Goal: Task Accomplishment & Management: Complete application form

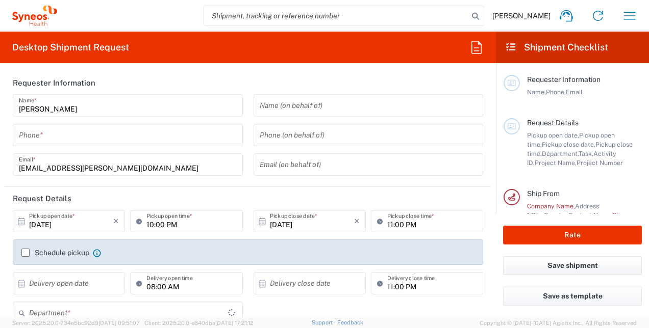
type input "[GEOGRAPHIC_DATA]"
type input "3190"
click at [132, 120] on div "[PERSON_NAME] Name * Phone * [EMAIL_ADDRESS][PERSON_NAME][DOMAIN_NAME] Email *" at bounding box center [128, 138] width 241 height 89
type input "Illingworth Research Group Ltd-Macclesfield UK"
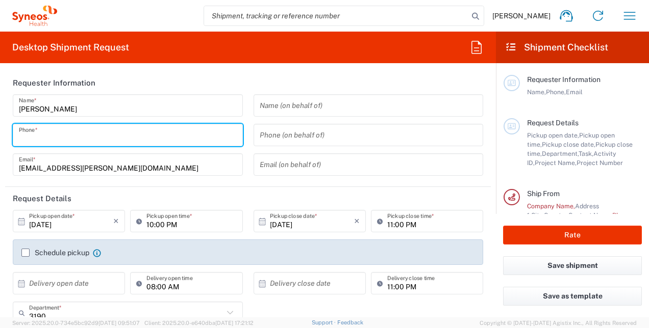
click at [126, 132] on input "tel" at bounding box center [128, 135] width 218 height 18
type input "07411820629"
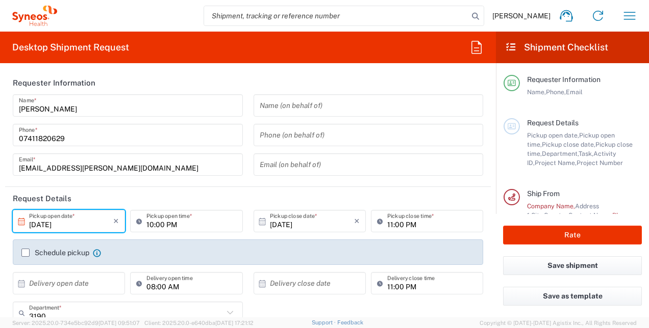
click at [78, 222] on input "10/09/2025" at bounding box center [71, 222] width 84 height 18
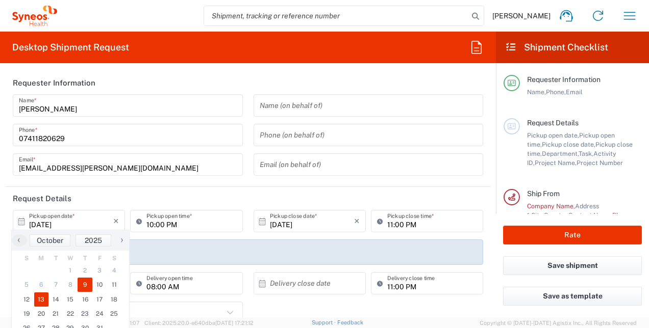
click at [44, 306] on span "13" at bounding box center [41, 300] width 15 height 14
type input "10/13/2025"
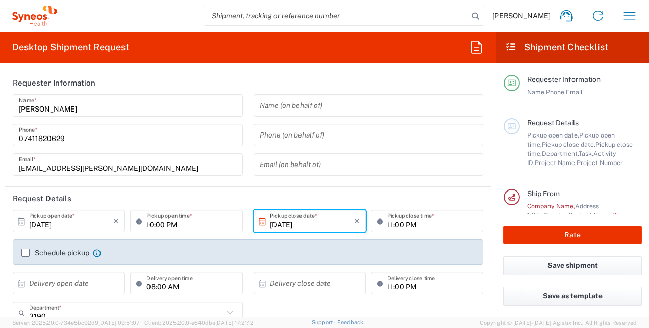
click at [193, 232] on div "10:00 PM Pickup open time *" at bounding box center [186, 221] width 112 height 22
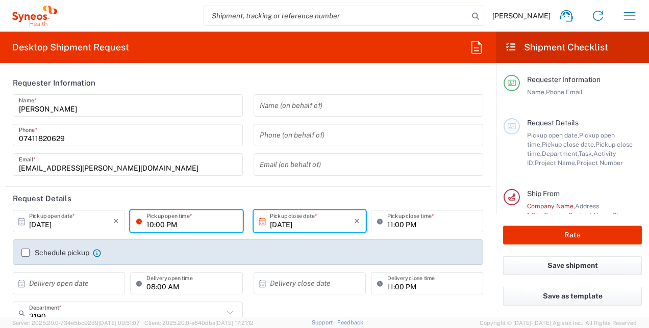
click at [193, 228] on input "10:00 PM" at bounding box center [191, 222] width 90 height 18
click at [170, 223] on input "10:00 PM" at bounding box center [191, 222] width 90 height 18
click at [136, 220] on icon at bounding box center [141, 221] width 10 height 16
type input "8"
type input "10:00AM"
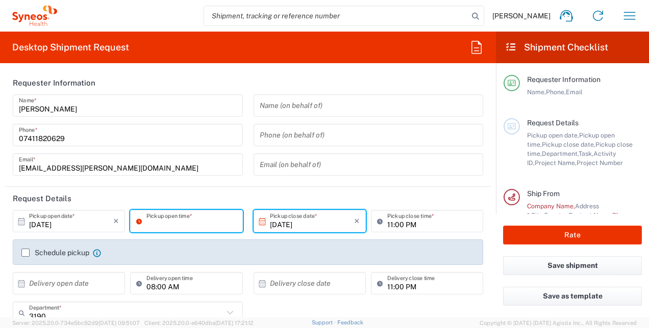
click at [298, 220] on input "10/13/2025" at bounding box center [312, 222] width 84 height 18
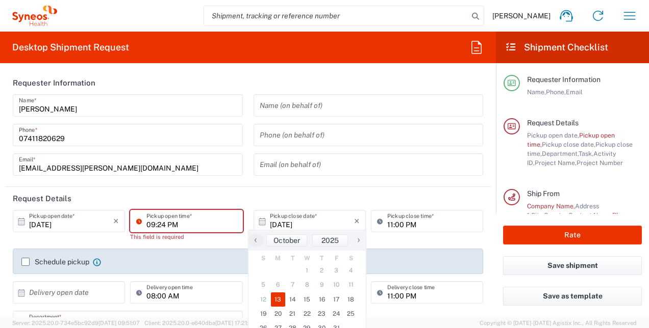
click at [205, 222] on input "09:24 PM" at bounding box center [191, 222] width 90 height 18
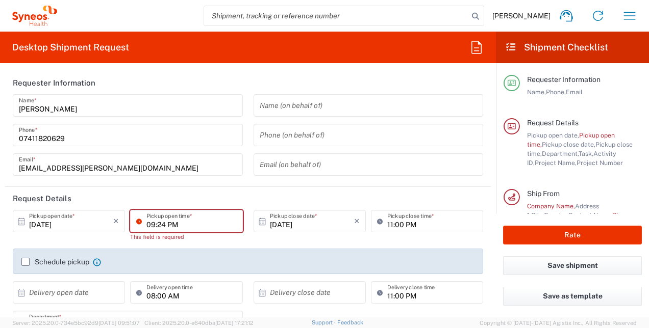
click at [177, 226] on input "09:24 PM" at bounding box center [191, 222] width 90 height 18
click at [156, 226] on input "09:PM24" at bounding box center [191, 222] width 90 height 18
drag, startPoint x: 177, startPoint y: 226, endPoint x: 144, endPoint y: 223, distance: 33.3
click at [146, 223] on input "09:PM24" at bounding box center [191, 222] width 90 height 18
click at [171, 227] on input ":PM24" at bounding box center [191, 222] width 90 height 18
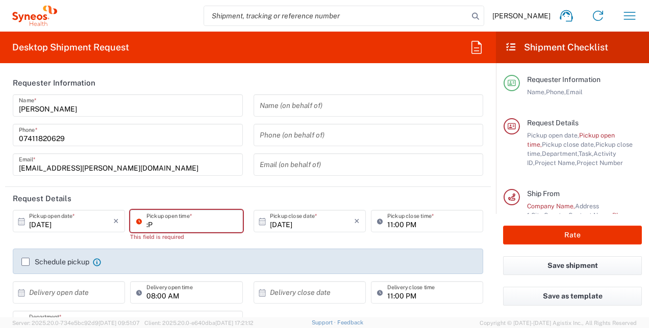
type input ":"
click at [137, 221] on icon at bounding box center [141, 221] width 10 height 16
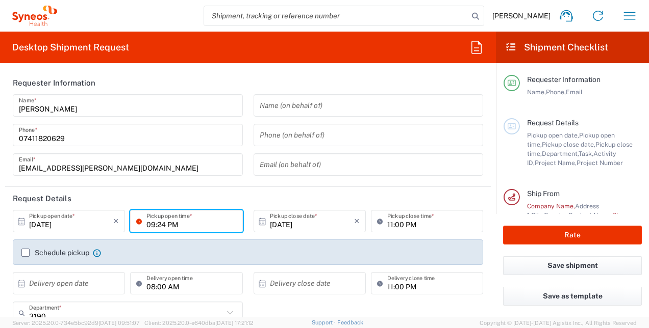
click at [147, 221] on input "09:24 PM" at bounding box center [191, 222] width 90 height 18
type input "10:00 AM"
click at [407, 226] on input "11:00 PM" at bounding box center [432, 222] width 90 height 18
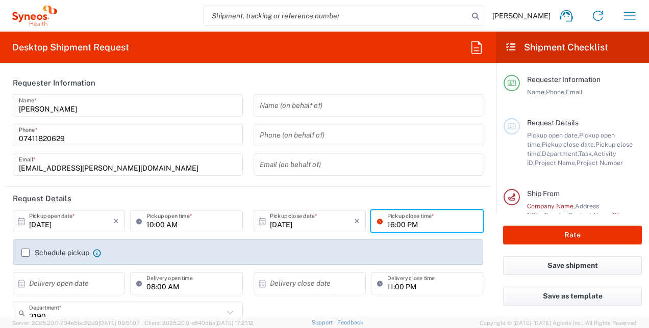
type input "16:00 PM"
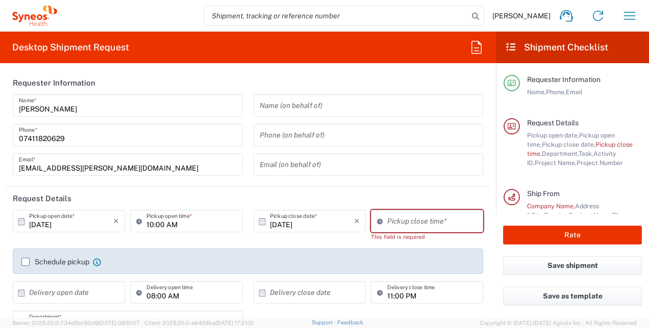
click at [296, 238] on div "10/13/2025 × Pickup close date * Cancel Apply" at bounding box center [309, 229] width 117 height 39
click at [400, 224] on input "09:25 PM" at bounding box center [432, 222] width 90 height 18
type input "04:00 PM"
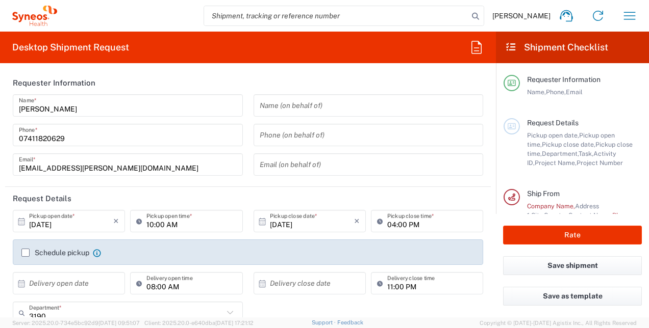
click at [24, 263] on div "Schedule pickup When scheduling a pickup please be sure to meet the following c…" at bounding box center [248, 256] width 464 height 16
click at [76, 285] on input "text" at bounding box center [71, 284] width 84 height 18
click at [24, 251] on label "Schedule pickup" at bounding box center [55, 253] width 68 height 8
click at [25, 253] on input "Schedule pickup" at bounding box center [25, 253] width 0 height 0
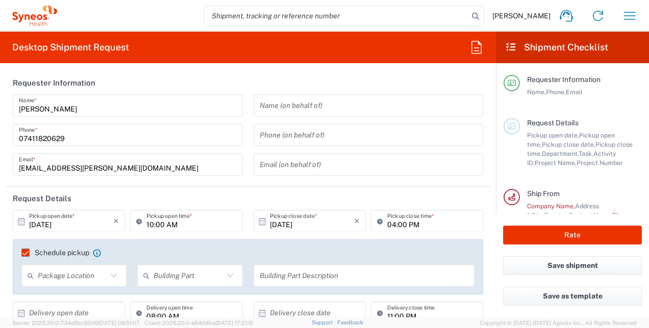
click at [79, 278] on input "text" at bounding box center [72, 276] width 69 height 18
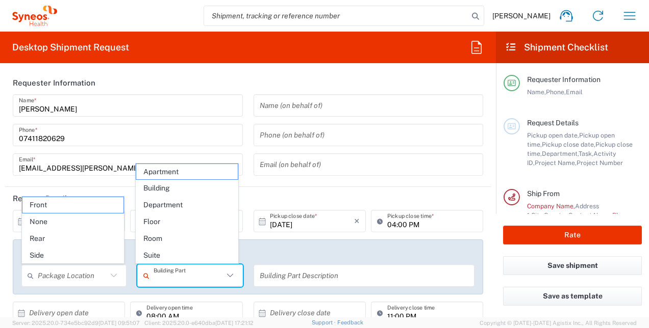
click at [162, 273] on input "text" at bounding box center [188, 276] width 69 height 18
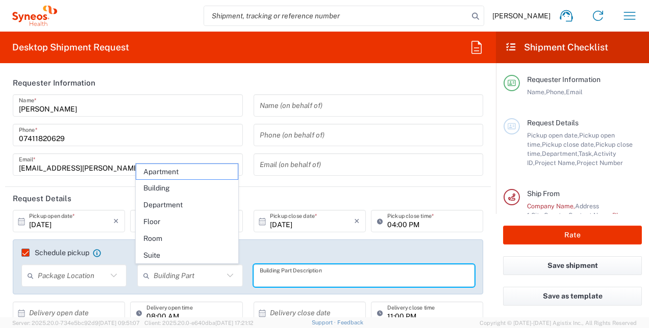
click at [282, 270] on input "text" at bounding box center [364, 276] width 209 height 18
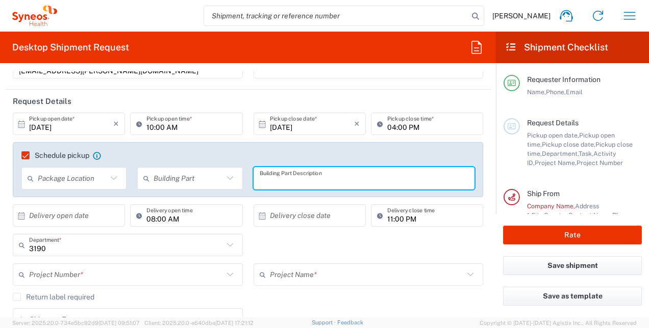
scroll to position [102, 0]
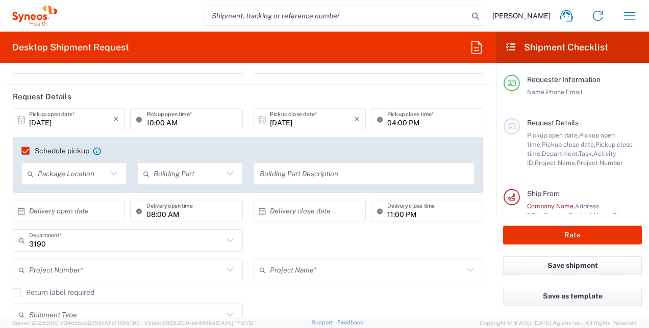
click at [223, 174] on icon at bounding box center [229, 173] width 13 height 13
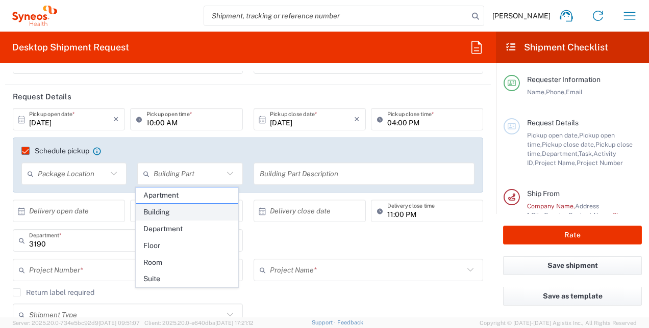
click at [173, 212] on span "Building" at bounding box center [186, 213] width 101 height 16
type input "Building"
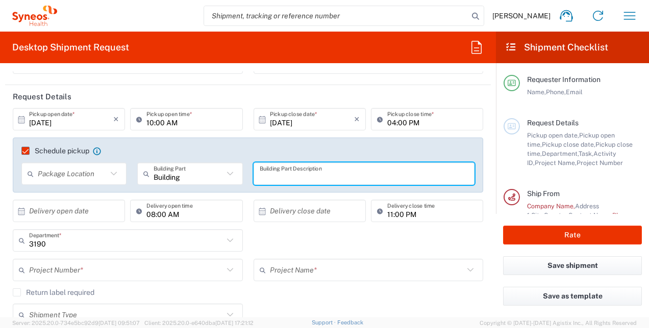
click at [300, 179] on input "text" at bounding box center [364, 174] width 209 height 18
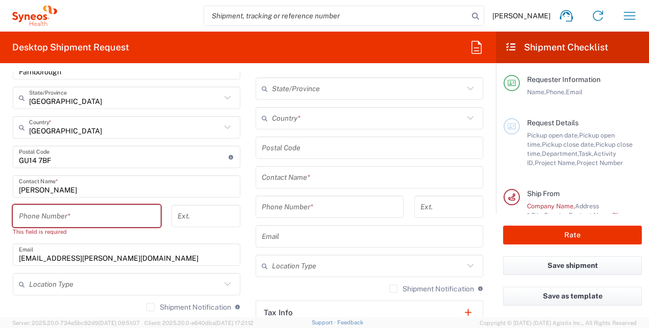
scroll to position [571, 0]
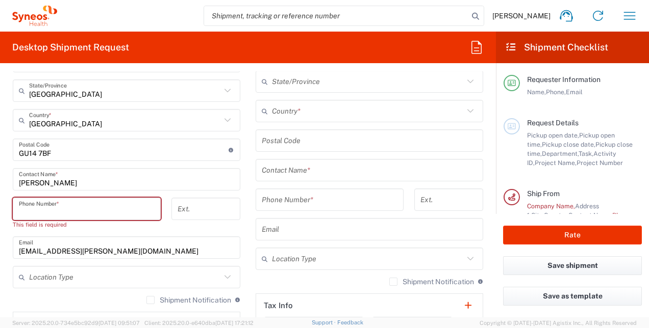
click at [55, 207] on input "tel" at bounding box center [87, 209] width 136 height 18
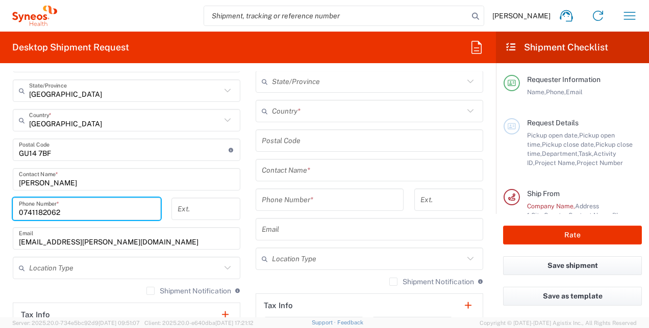
type input "07411820629"
type input "zsuzsa.bodnar@syneoshealth.com"
type input "yes"
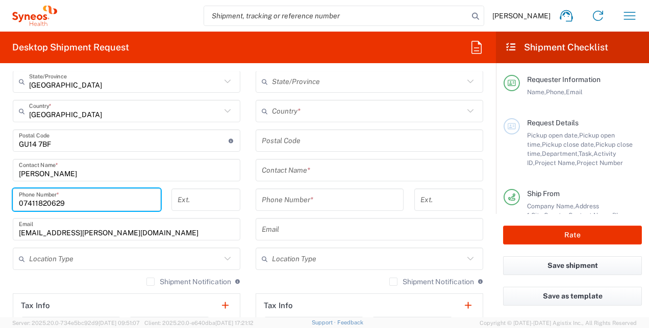
scroll to position [562, 0]
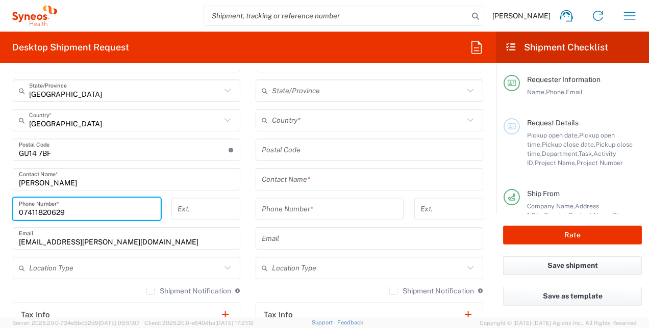
type input "07411820629"
click at [74, 266] on input "text" at bounding box center [125, 269] width 192 height 18
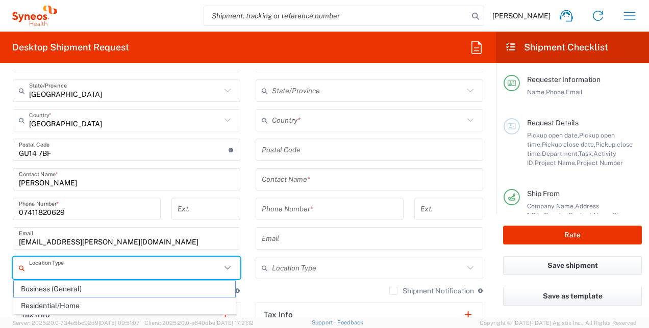
click at [158, 265] on input "text" at bounding box center [125, 269] width 192 height 18
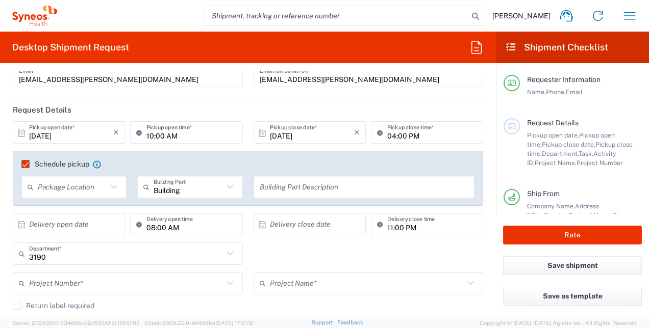
scroll to position [80, 0]
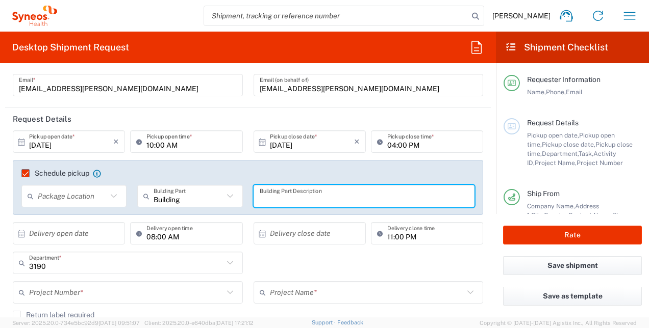
click at [292, 198] on input "text" at bounding box center [364, 197] width 209 height 18
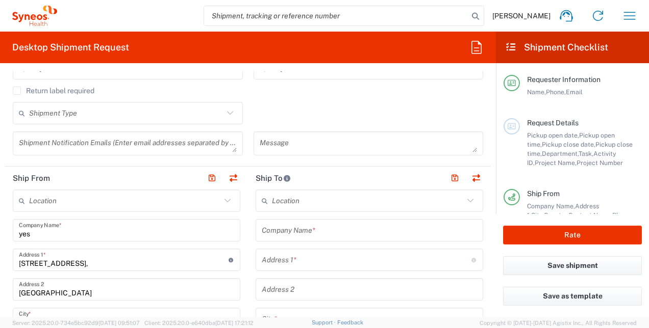
scroll to position [324, 0]
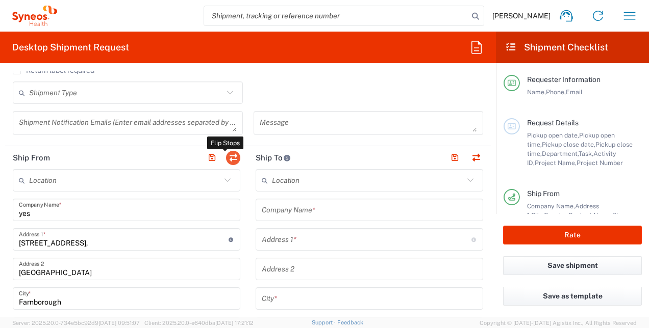
type input "59 Brooklands Avenue, LS14 6RU"
click at [231, 158] on button "button" at bounding box center [233, 158] width 14 height 14
type input "yes"
type input "1 Pinehurst Road,"
type input "Farnborough Business Park"
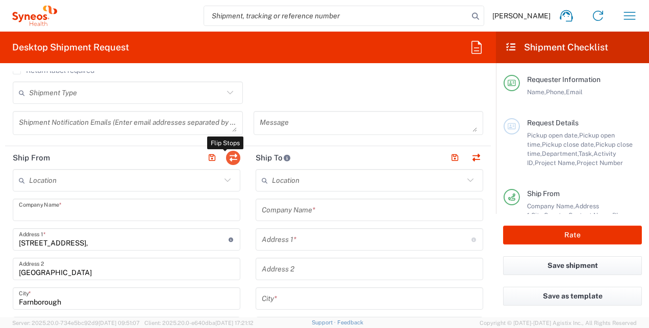
type input "Farnborough"
type input "United Kingdom"
type input "GU14 7BF"
type input "Suzie Bodnar"
type input "07411820629"
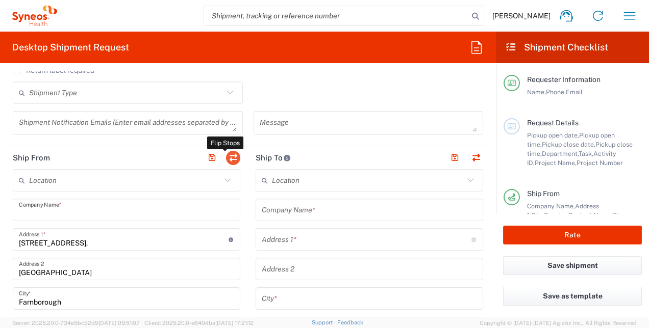
type input "zsuzsa.bodnar@illingworthresearch.com"
type input "GB693714895000"
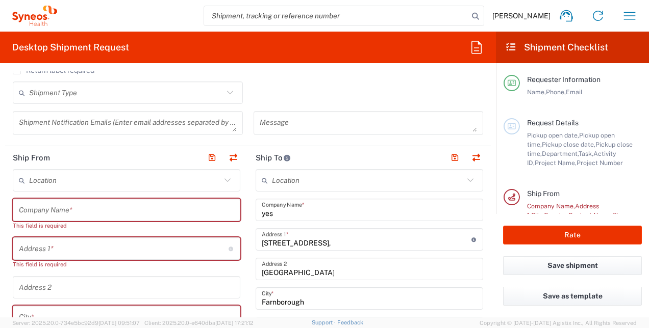
type input "England"
click at [60, 181] on input "text" at bounding box center [125, 181] width 192 height 18
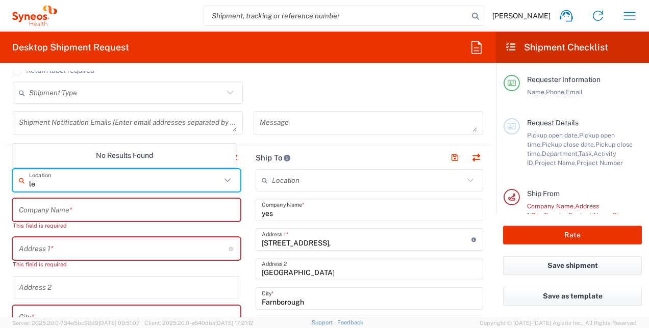
type input "l"
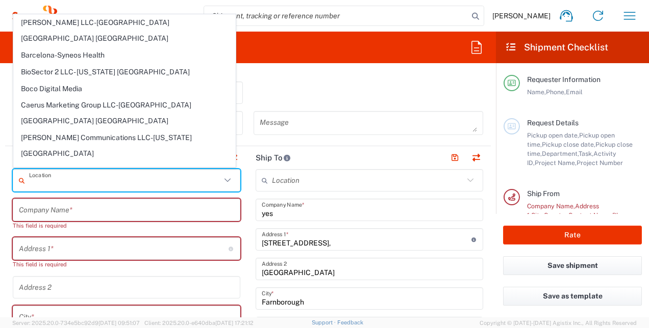
click at [55, 213] on input "text" at bounding box center [126, 210] width 215 height 18
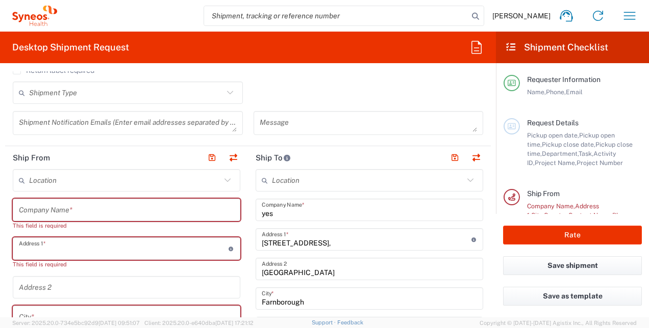
click at [52, 252] on input "text" at bounding box center [124, 249] width 210 height 18
click at [24, 217] on input "text" at bounding box center [126, 210] width 215 height 18
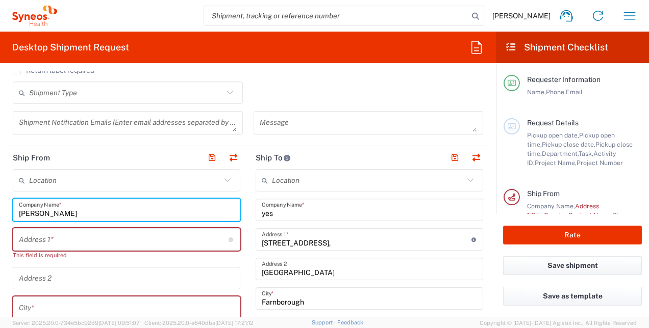
type input "Zsuzsa Bodnar"
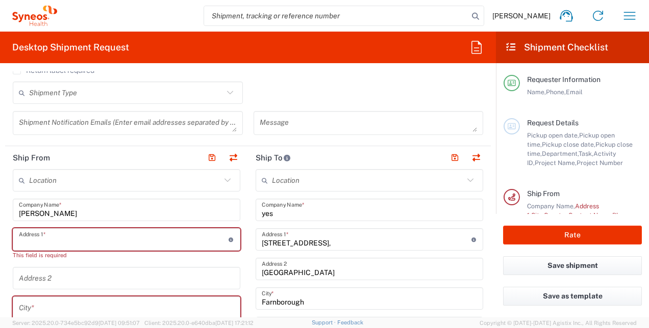
click at [22, 238] on input "text" at bounding box center [124, 240] width 210 height 18
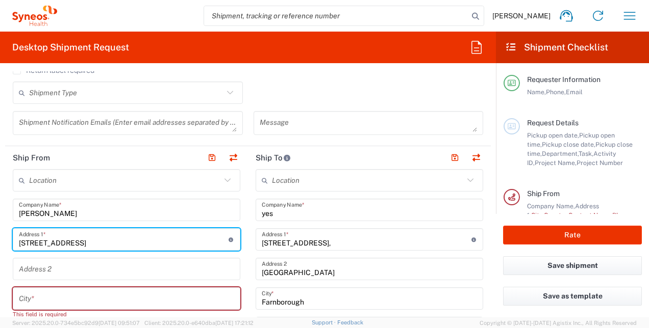
type input "59 Brooklands Avenue"
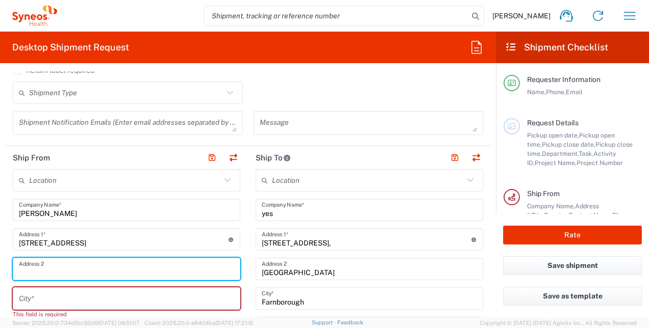
click at [28, 265] on input "text" at bounding box center [126, 270] width 215 height 18
click at [25, 270] on input "text" at bounding box center [126, 270] width 215 height 18
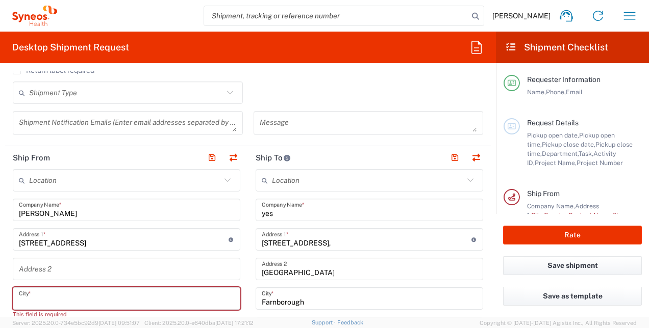
click at [24, 303] on input "text" at bounding box center [126, 299] width 215 height 18
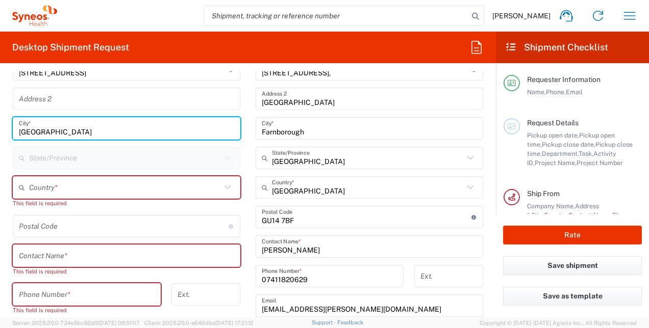
scroll to position [502, 0]
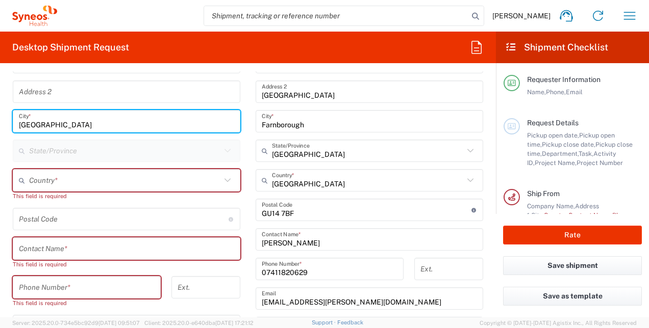
type input "Leeds"
click at [90, 183] on input "text" at bounding box center [125, 181] width 192 height 18
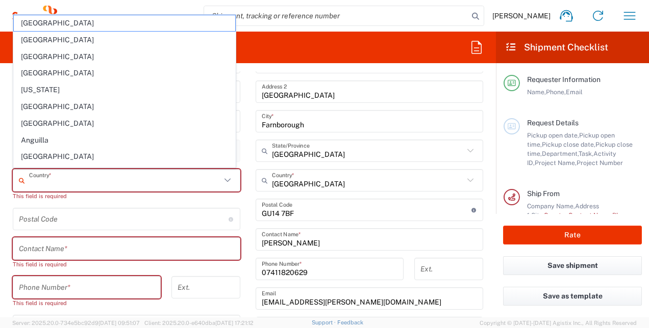
type input "United Kingdom"
type input "07411820629"
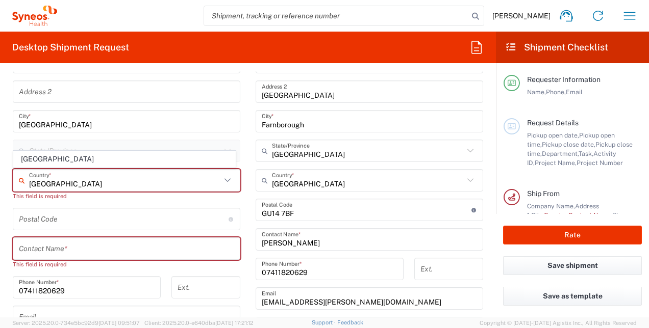
click at [69, 244] on input "text" at bounding box center [126, 249] width 215 height 18
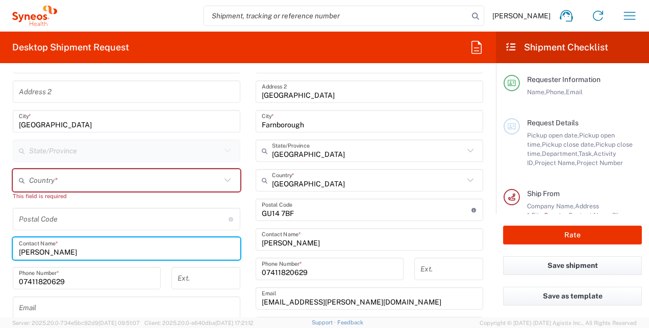
type input "Zsuzsa Bodnar"
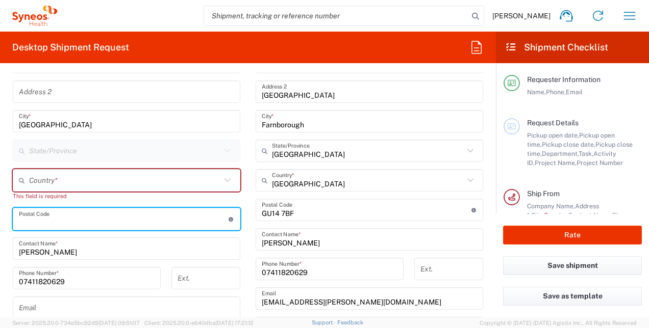
click at [58, 218] on input "undefined" at bounding box center [124, 220] width 210 height 18
type input "LS14 6RU"
click at [91, 182] on input "text" at bounding box center [125, 181] width 192 height 18
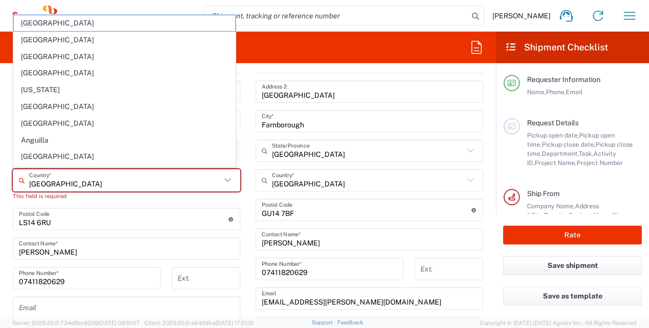
click at [93, 178] on input "United Kingdom" at bounding box center [125, 181] width 192 height 18
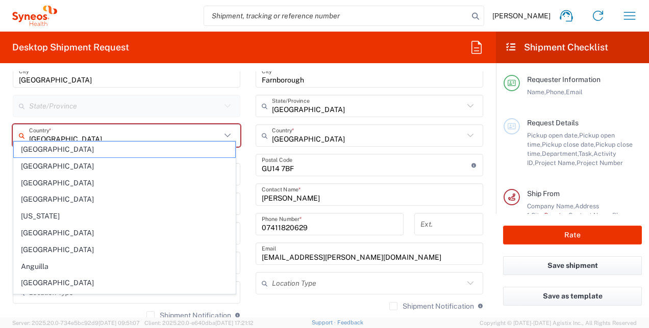
scroll to position [542, 0]
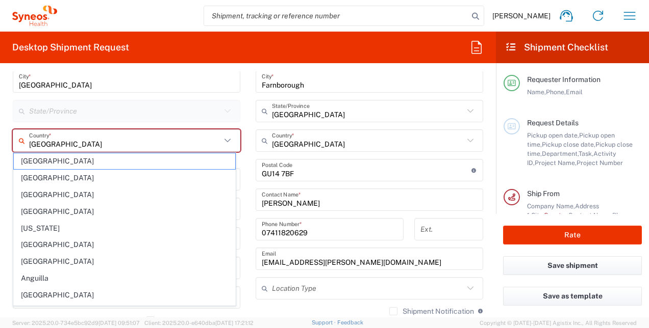
click at [223, 142] on icon at bounding box center [227, 140] width 13 height 13
click at [98, 141] on input "United Kingdom" at bounding box center [125, 141] width 192 height 18
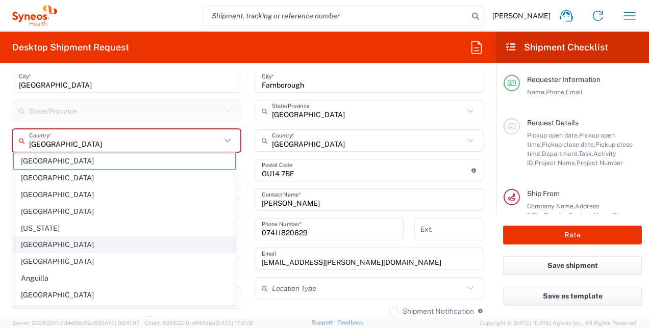
click at [45, 238] on span "Andorra" at bounding box center [124, 245] width 221 height 16
type input "Andorra"
type input "Sender/Shipper"
type input "Delivery Duty Paid"
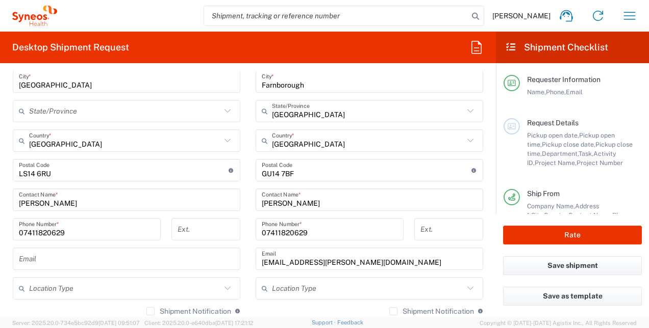
click at [90, 143] on input "Andorra" at bounding box center [125, 141] width 192 height 18
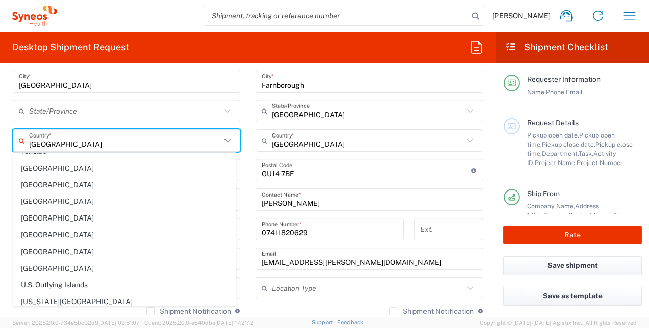
scroll to position [3762, 0]
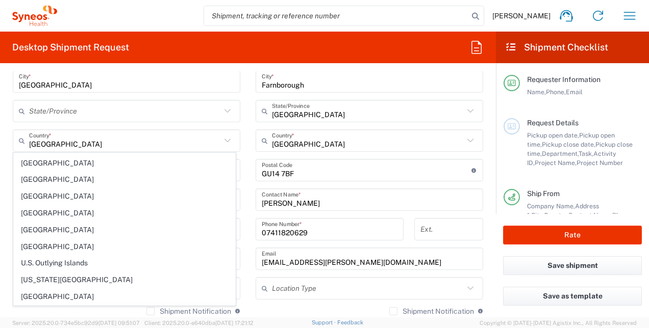
type input "United Kingdom"
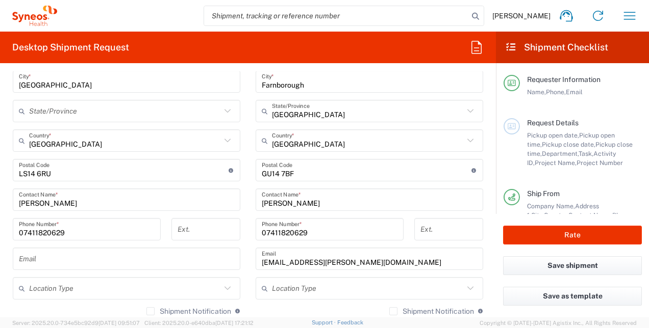
click at [118, 258] on input "text" at bounding box center [126, 259] width 215 height 18
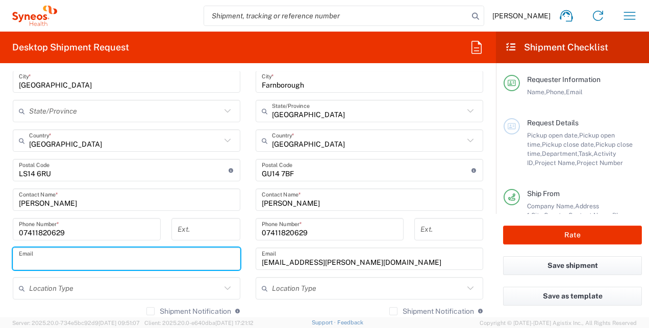
type input "zsuzsa.bodnar@illingworthresearch.com"
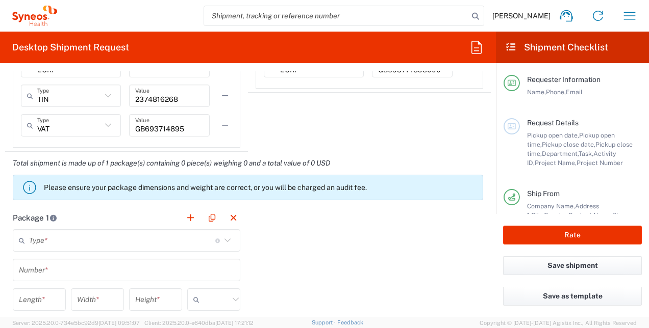
scroll to position [897, 0]
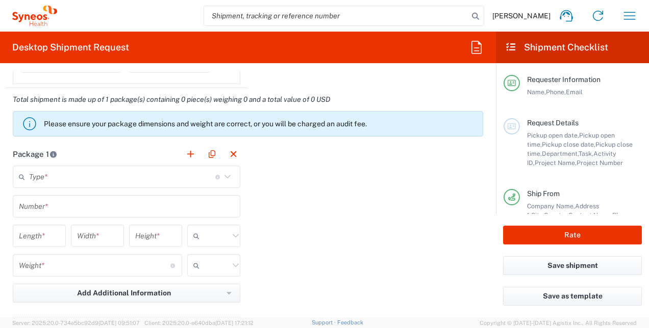
click at [80, 169] on input "text" at bounding box center [122, 177] width 186 height 18
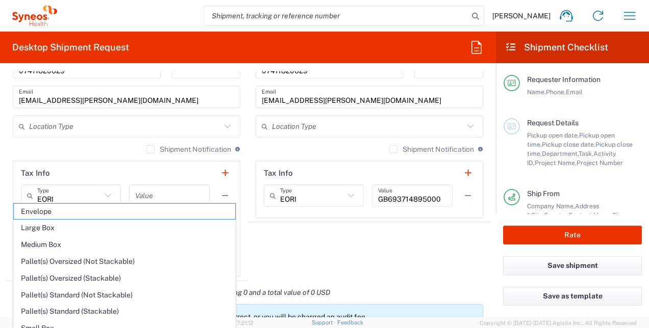
scroll to position [699, 0]
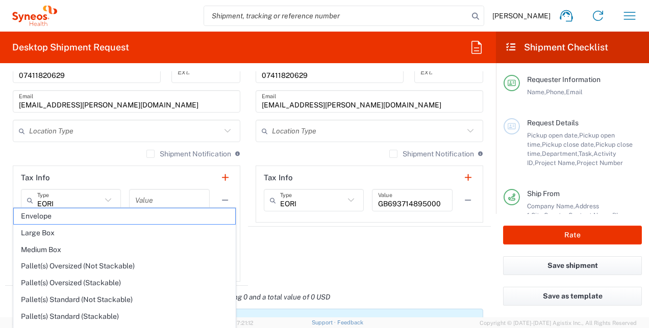
click at [406, 238] on agx-shipment-stop-widget "Ship To Location Addison Whitney LLC-Morrisvile NC US Barcelona-Syneos Health B…" at bounding box center [369, 29] width 243 height 515
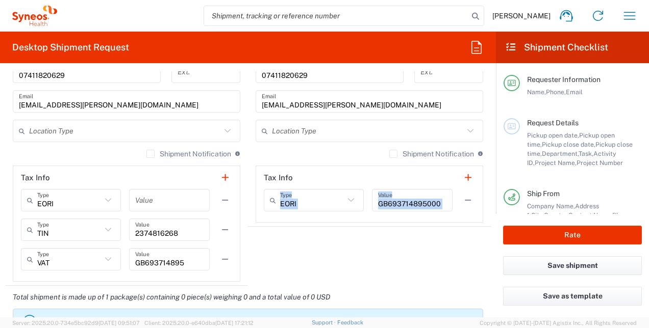
drag, startPoint x: 485, startPoint y: 195, endPoint x: 490, endPoint y: 176, distance: 18.9
click at [490, 176] on form "Requester Information Suzie Bodnar Name * 07411820629 Phone * zsuzsa.bodnar@ill…" at bounding box center [248, 194] width 496 height 246
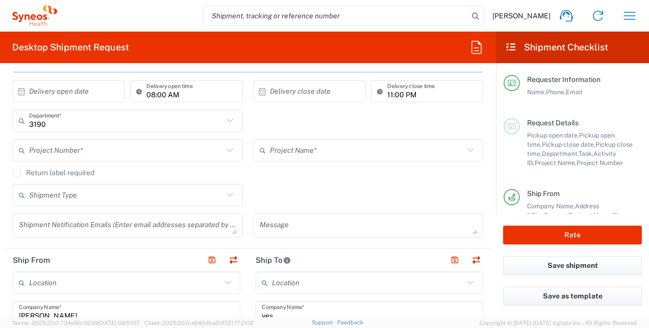
scroll to position [215, 0]
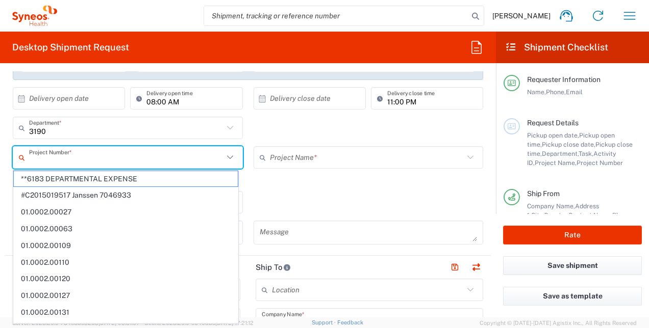
click at [78, 157] on input "text" at bounding box center [126, 158] width 194 height 18
paste input "4510 Departmental Expense"
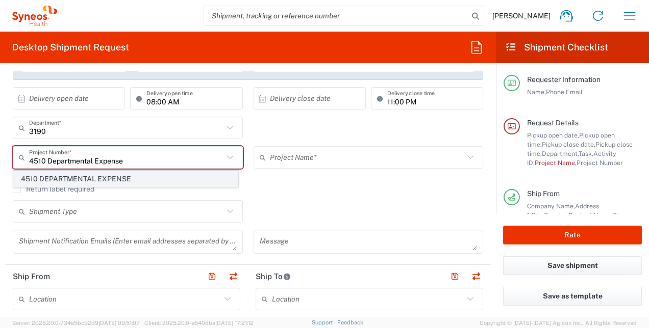
click at [178, 173] on span "4510 DEPARTMENTAL EXPENSE" at bounding box center [126, 179] width 224 height 16
type input "4510 DEPARTMENTAL EXPENSE"
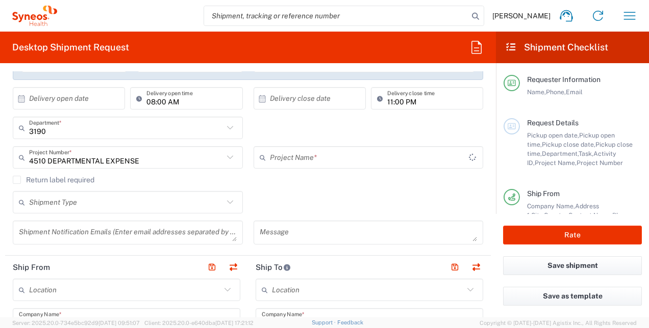
type input "4510 DEPARTMENTAL EXPENSE"
click at [18, 181] on label "Return label required" at bounding box center [54, 180] width 82 height 8
click at [17, 180] on input "Return label required" at bounding box center [17, 180] width 0 height 0
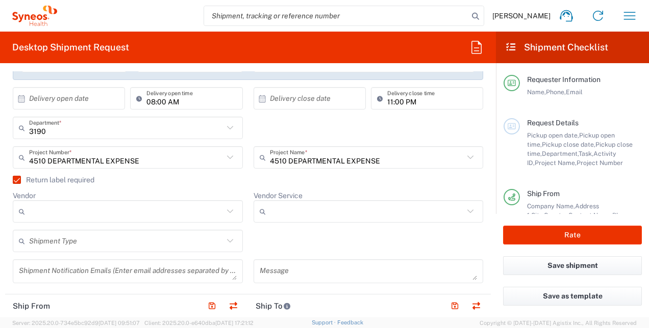
click at [18, 181] on label "Return label required" at bounding box center [54, 180] width 82 height 8
click at [12, 180] on input "Return label required" at bounding box center [12, 180] width 0 height 0
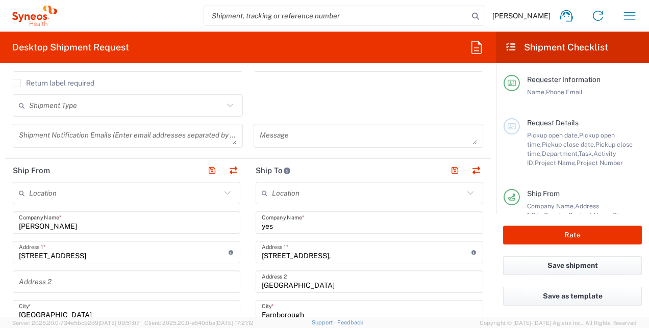
scroll to position [335, 0]
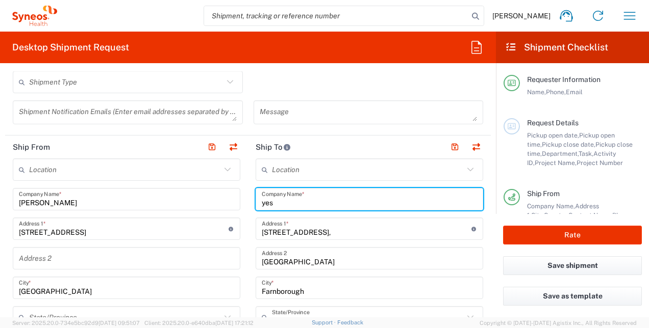
click at [313, 203] on input "yes" at bounding box center [369, 200] width 215 height 18
drag, startPoint x: 301, startPoint y: 203, endPoint x: 253, endPoint y: 199, distance: 47.6
click at [256, 199] on div "yes Company Name *" at bounding box center [369, 199] width 227 height 22
type input "Syneos Health"
click at [339, 166] on input "text" at bounding box center [368, 170] width 192 height 18
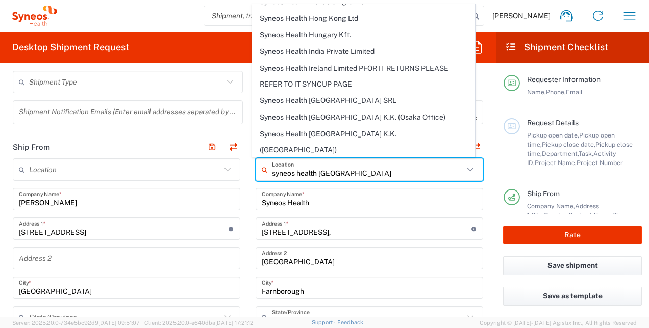
scroll to position [0, 0]
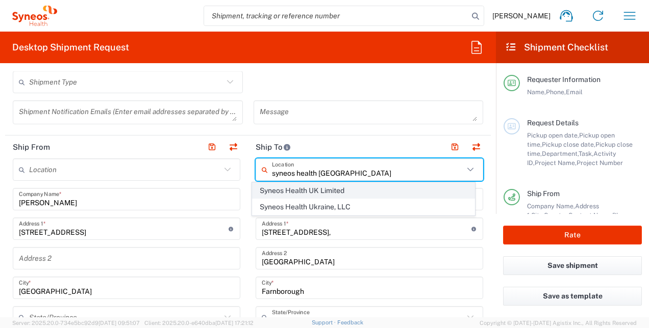
click at [322, 189] on span "Syneos Health UK Limited" at bounding box center [362, 191] width 221 height 16
type input "Syneos Health UK Limited"
type input "Hampshire"
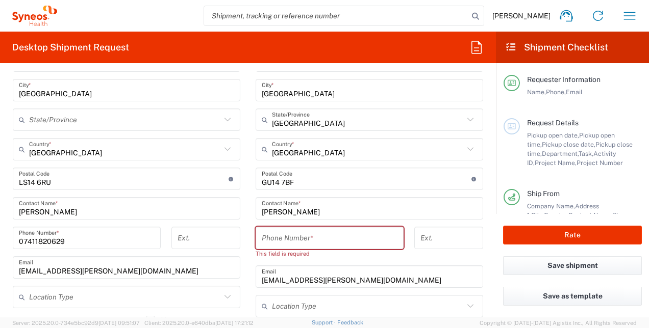
scroll to position [526, 0]
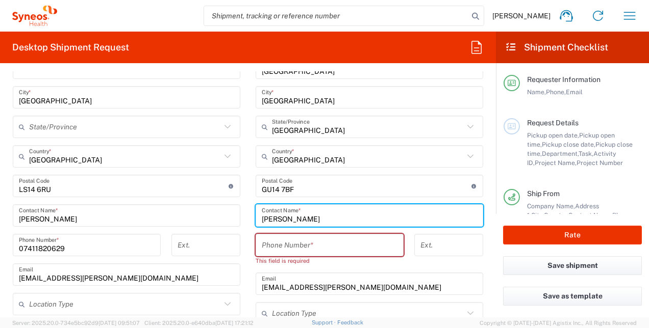
drag, startPoint x: 312, startPoint y: 218, endPoint x: 250, endPoint y: 214, distance: 61.3
click at [250, 214] on main "Syneos Health UK Limited Location Syneos Health UK Limited Addison Whitney LLC-…" at bounding box center [369, 216] width 243 height 497
type input "IT Returns"
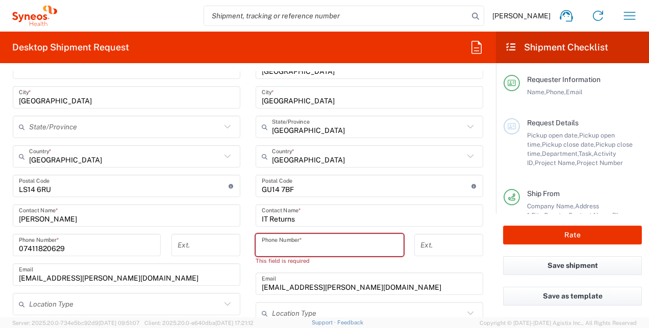
click at [302, 244] on input "tel" at bounding box center [330, 246] width 136 height 18
paste input "01276713000"
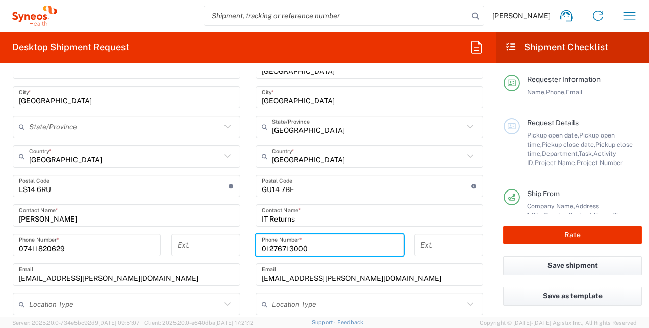
type input "01276713000"
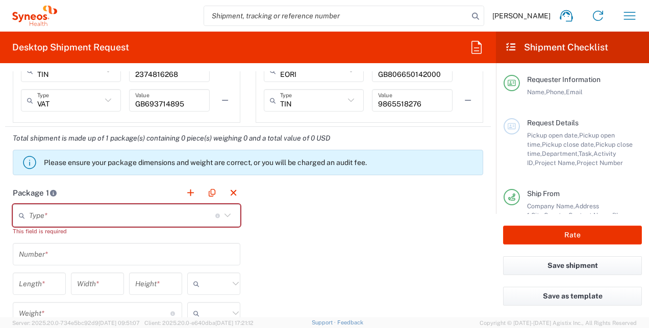
scroll to position [873, 0]
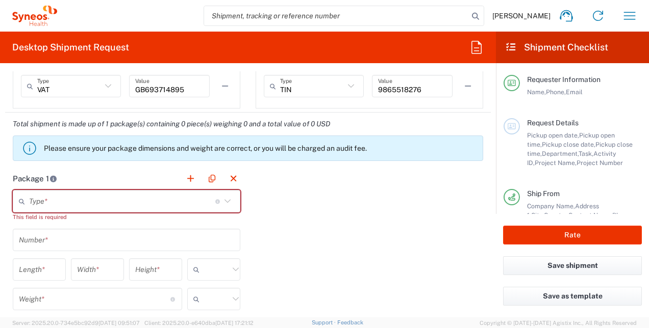
click at [223, 195] on icon at bounding box center [227, 201] width 13 height 13
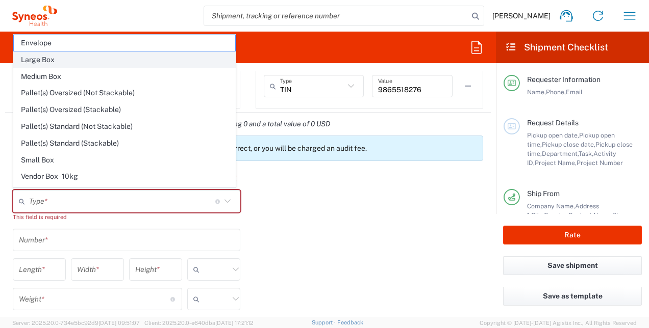
click at [143, 54] on span "Large Box" at bounding box center [124, 60] width 221 height 16
type input "Large Box"
type input "17.5"
type input "12.5"
type input "3"
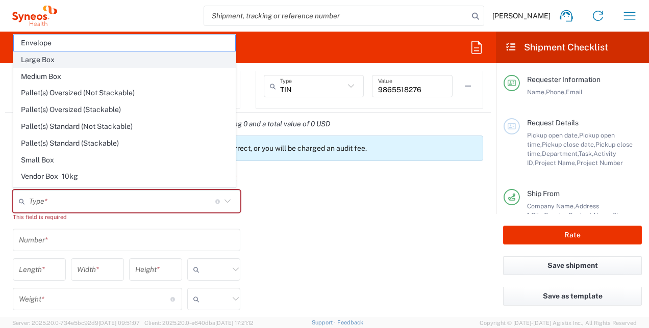
type input "in"
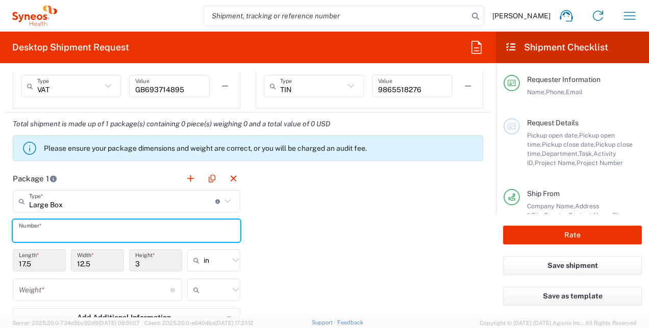
click at [111, 234] on input "text" at bounding box center [126, 231] width 215 height 18
type input "1"
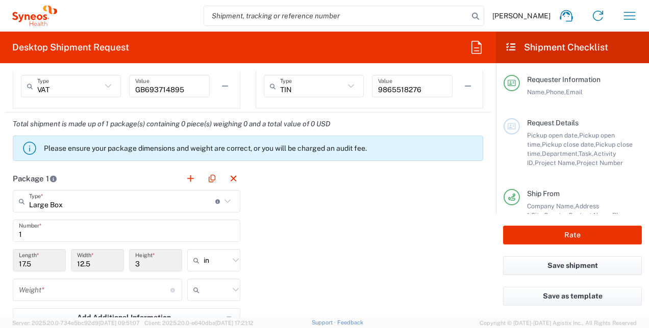
click at [229, 255] on icon at bounding box center [235, 260] width 13 height 13
click at [218, 292] on span "cm" at bounding box center [210, 298] width 50 height 16
type input "44.45"
type input "31.75"
type input "7.62"
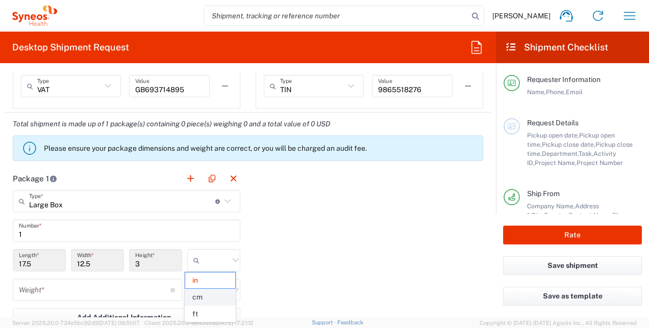
type input "cm"
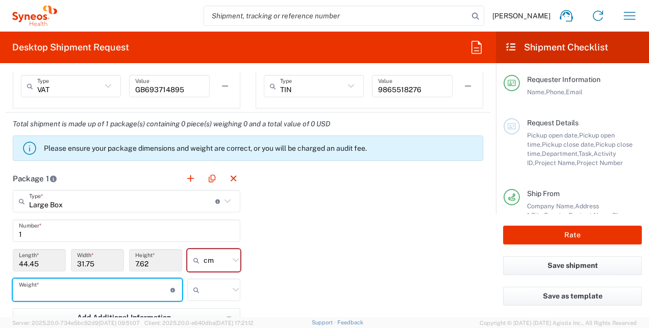
click at [127, 292] on input "number" at bounding box center [94, 291] width 151 height 18
type input "3"
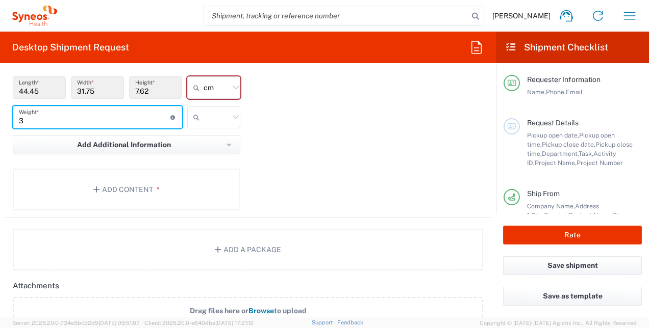
scroll to position [1056, 0]
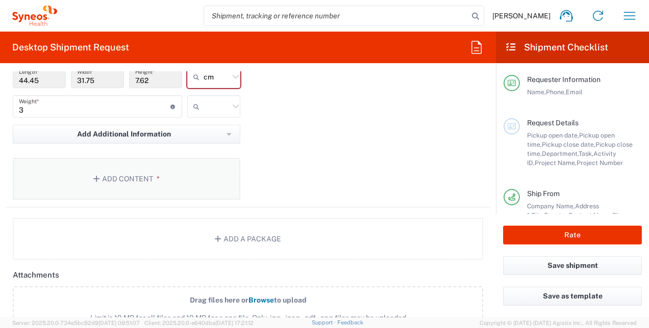
click at [107, 172] on button "Add Content *" at bounding box center [126, 179] width 227 height 42
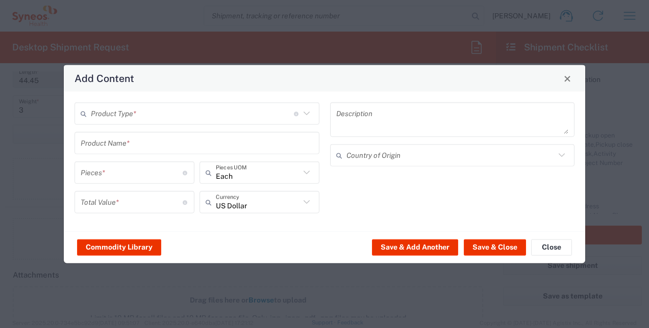
click at [171, 130] on div "Product Type * Document: Paper document generated internally by Syneos, a clien…" at bounding box center [197, 162] width 256 height 118
click at [170, 114] on input "text" at bounding box center [192, 114] width 203 height 18
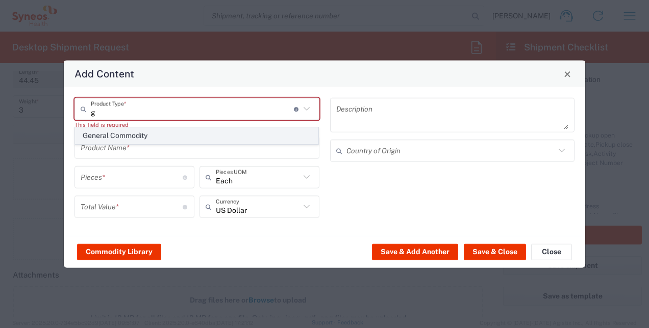
click at [162, 135] on span "General Commodity" at bounding box center [196, 136] width 243 height 16
type input "General Commodity"
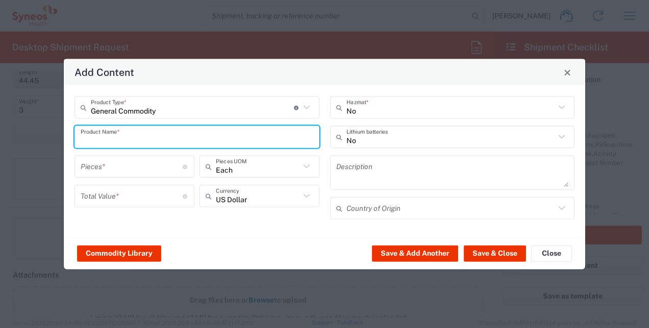
click at [194, 143] on input "text" at bounding box center [197, 137] width 233 height 18
type input "Laptop Return"
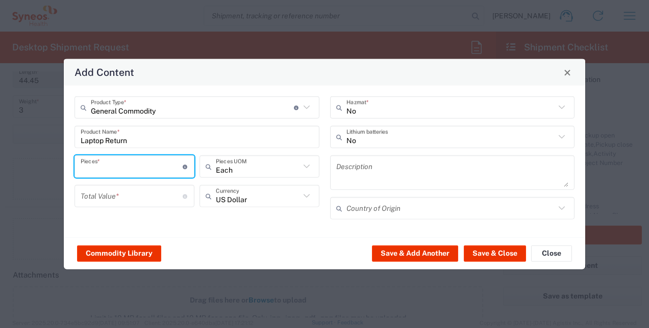
click at [130, 174] on input "number" at bounding box center [132, 167] width 102 height 18
type input "1"
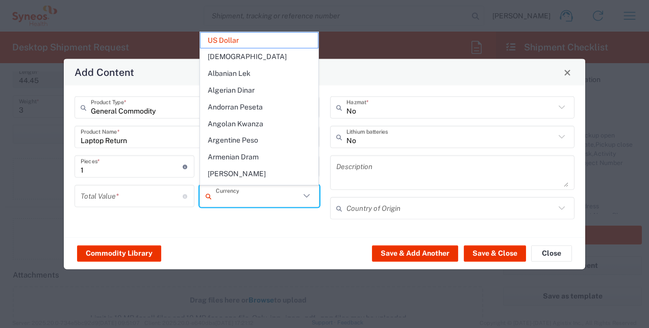
click at [277, 193] on input "text" at bounding box center [258, 196] width 84 height 18
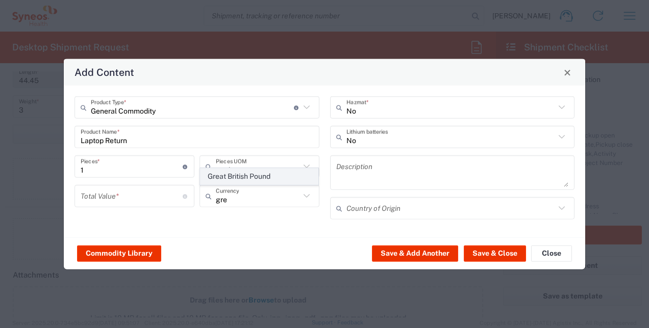
click at [270, 177] on span "Great British Pound" at bounding box center [259, 177] width 118 height 16
type input "Great British Pound"
click at [270, 177] on div "Each Pieces UOM" at bounding box center [259, 167] width 120 height 22
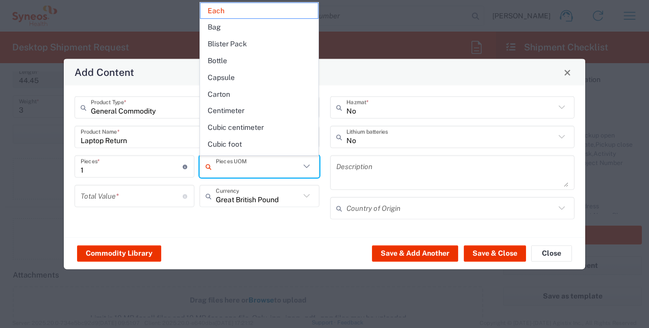
click at [102, 196] on input "number" at bounding box center [132, 196] width 102 height 18
type input "Each"
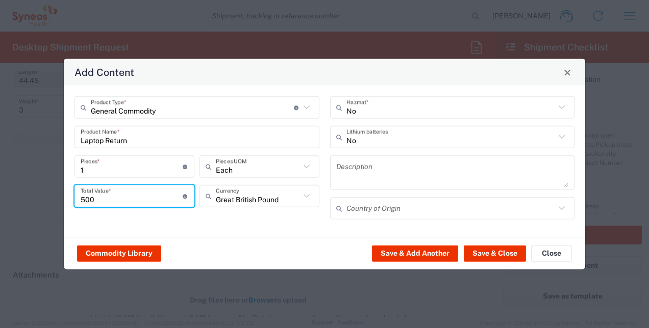
type input "500"
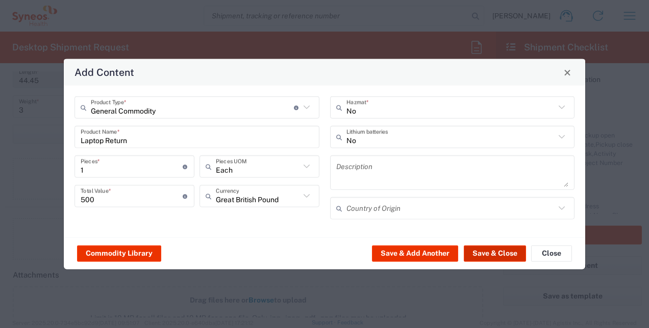
click at [493, 251] on button "Save & Close" at bounding box center [495, 253] width 62 height 16
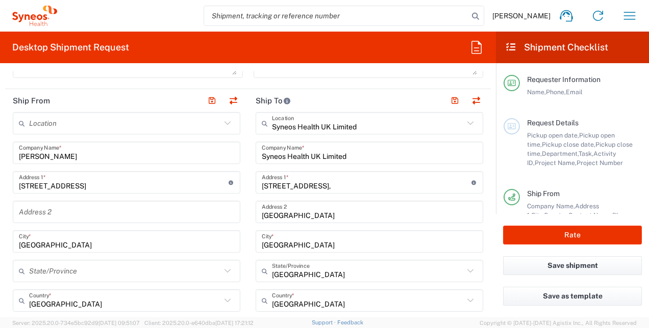
scroll to position [379, 0]
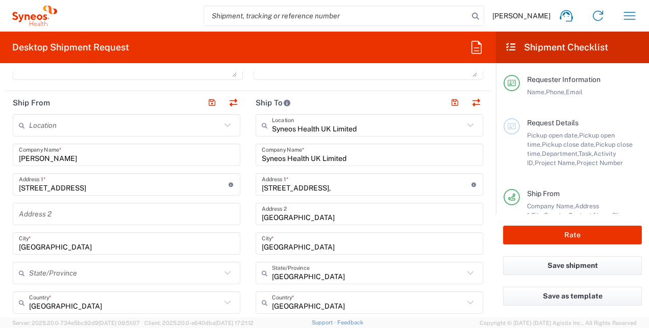
click at [160, 130] on input "text" at bounding box center [125, 126] width 192 height 18
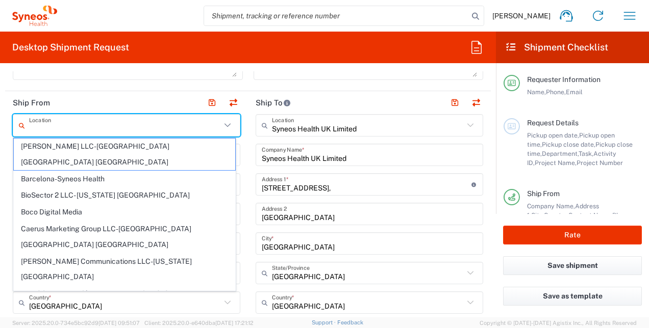
click at [160, 130] on input "text" at bounding box center [125, 126] width 192 height 18
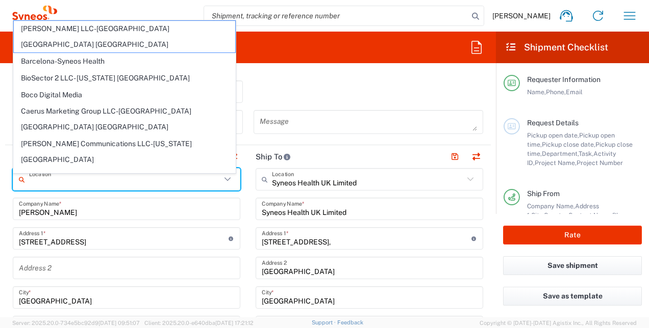
scroll to position [316, 0]
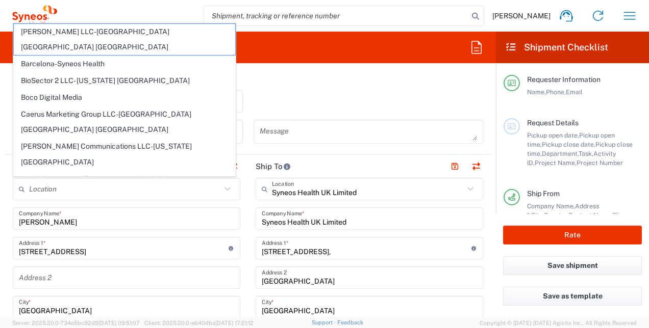
click at [402, 96] on div "Shipment Type Batch Regular" at bounding box center [248, 105] width 481 height 30
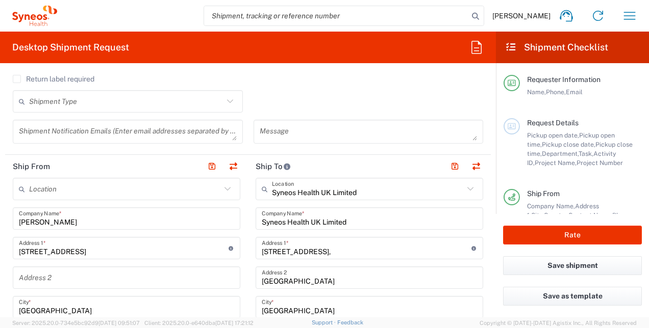
scroll to position [0, 0]
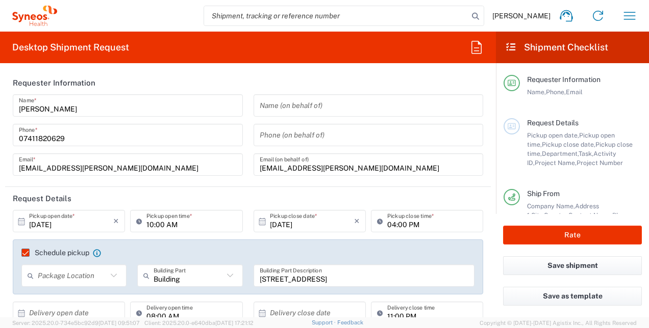
click at [342, 276] on input "59 Brooklands Avenue, LS14 6RU" at bounding box center [364, 276] width 209 height 18
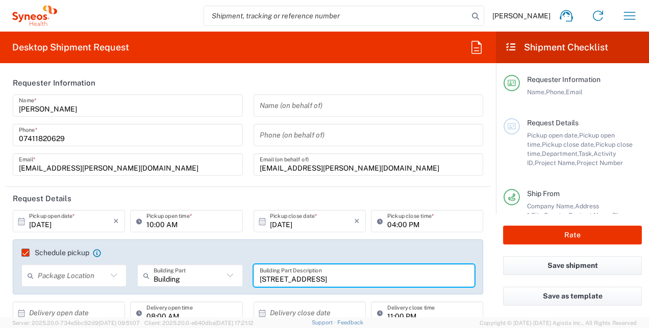
drag, startPoint x: 373, startPoint y: 279, endPoint x: 247, endPoint y: 278, distance: 126.5
click at [248, 278] on div "59 Brooklands Avenue, LS14 6RU Building Part Description" at bounding box center [364, 280] width 232 height 30
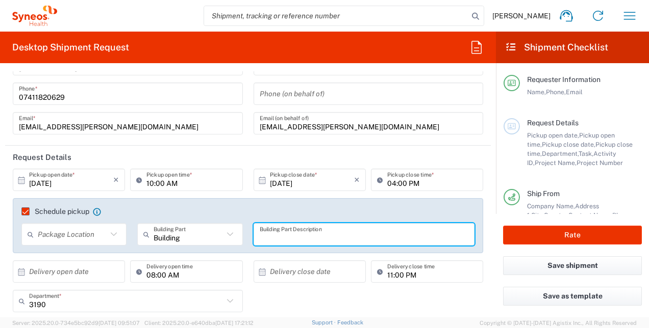
scroll to position [44, 0]
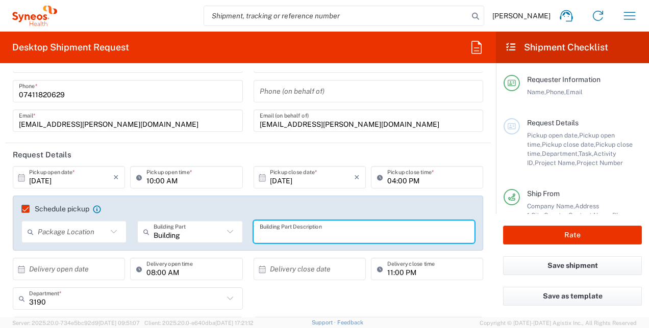
click at [153, 182] on input "10:00 AM" at bounding box center [191, 178] width 90 height 18
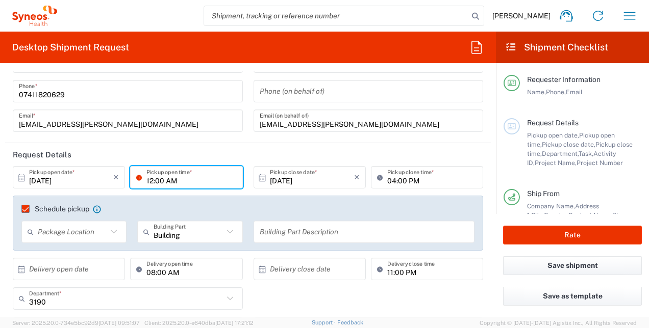
click at [172, 181] on input "12:00 AM" at bounding box center [191, 178] width 90 height 18
type input "12:00 PM"
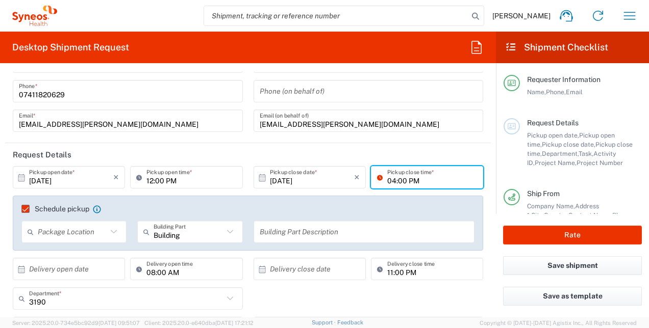
click at [390, 182] on input "04:00 PM" at bounding box center [432, 178] width 90 height 18
type input "0:00 PM"
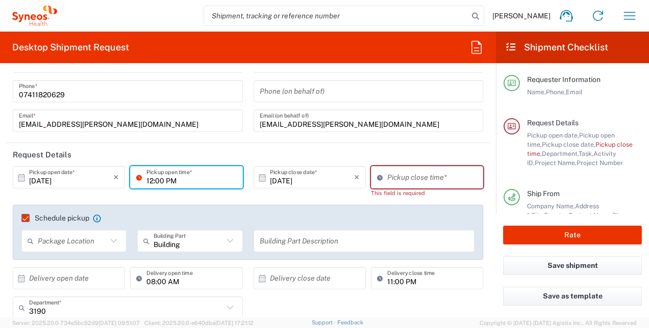
click at [150, 183] on input "12:00 PM" at bounding box center [191, 178] width 90 height 18
type input "11:00 PM"
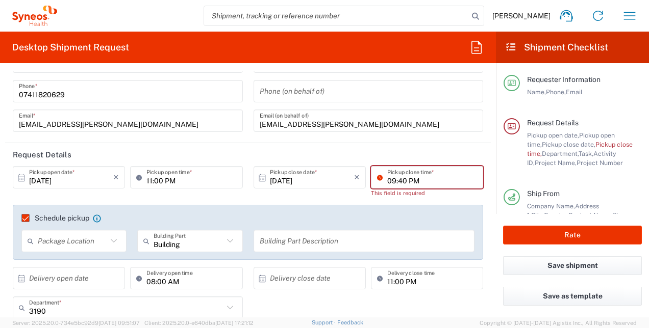
click at [396, 180] on input "09:40 PM" at bounding box center [432, 178] width 90 height 18
click at [400, 180] on input "09:40 PM" at bounding box center [432, 178] width 90 height 18
type input "PM"
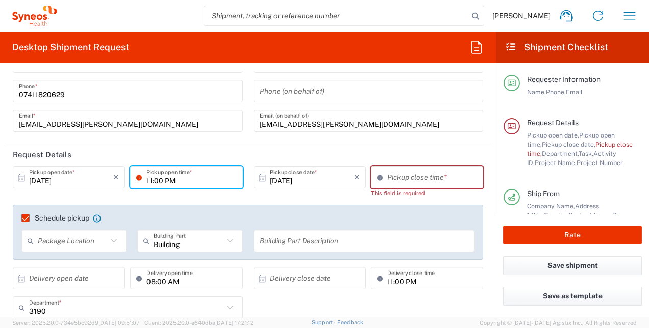
click at [150, 184] on input "11:00 PM" at bounding box center [191, 178] width 90 height 18
click at [186, 180] on input "11:00:00 PM" at bounding box center [191, 178] width 90 height 18
type input "0"
click at [162, 180] on input "11:00AM" at bounding box center [191, 178] width 90 height 18
type input "11: 00AM"
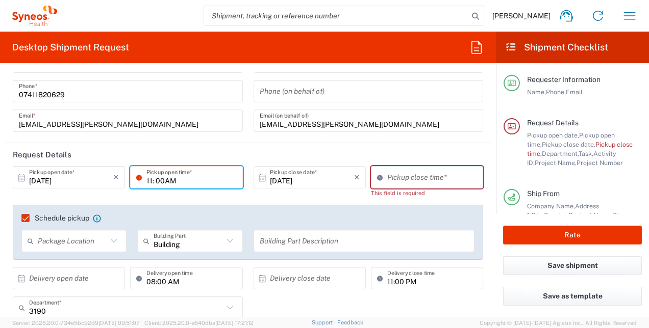
type input "09:41 PM"
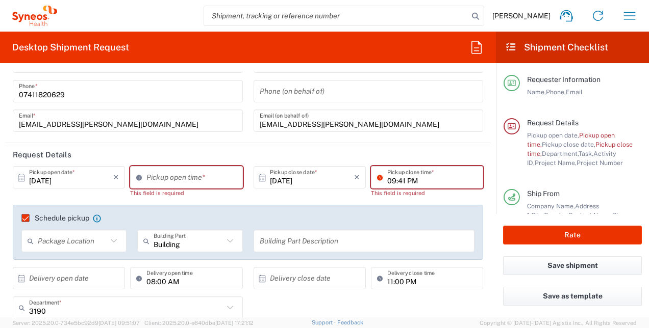
click at [400, 173] on input "09:41 PM" at bounding box center [432, 178] width 90 height 18
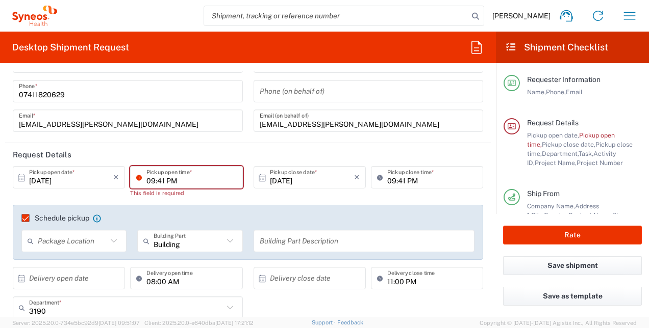
click at [202, 175] on input "09:41 PM" at bounding box center [191, 178] width 90 height 18
type input "11:00 AM"
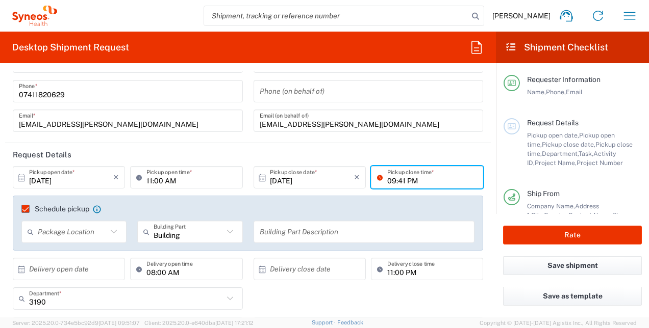
click at [388, 178] on input "09:41 PM" at bounding box center [432, 178] width 90 height 18
type input "05:00 PM"
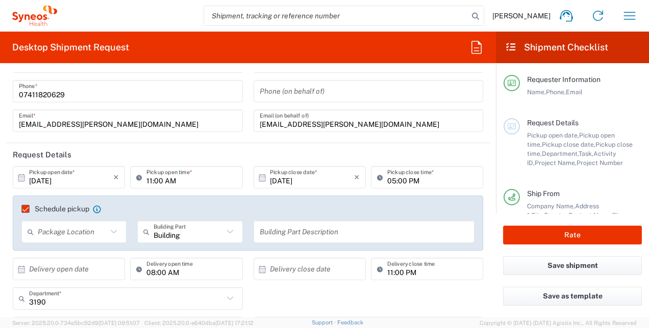
click at [241, 203] on div "Schedule pickup When scheduling a pickup please be sure to meet the following c…" at bounding box center [248, 223] width 470 height 55
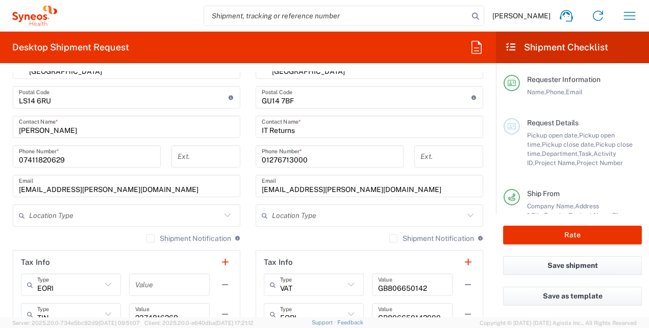
scroll to position [620, 0]
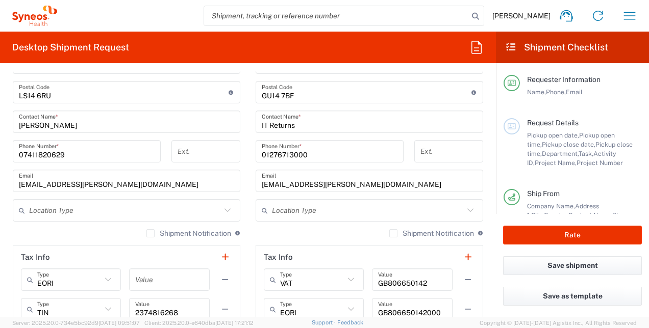
click at [146, 234] on label "Shipment Notification" at bounding box center [188, 233] width 85 height 8
click at [150, 234] on input "Shipment Notification" at bounding box center [150, 234] width 0 height 0
click at [389, 233] on label "Shipment Notification" at bounding box center [431, 233] width 85 height 8
click at [393, 234] on input "Shipment Notification" at bounding box center [393, 234] width 0 height 0
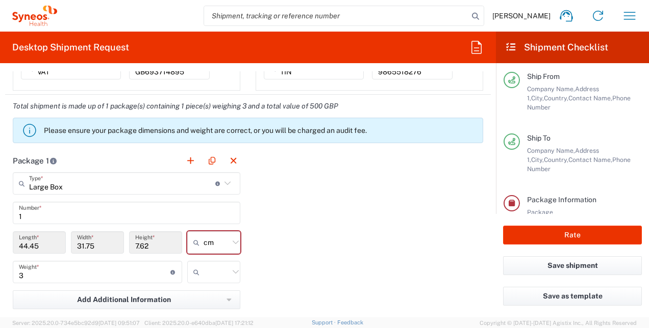
scroll to position [942, 0]
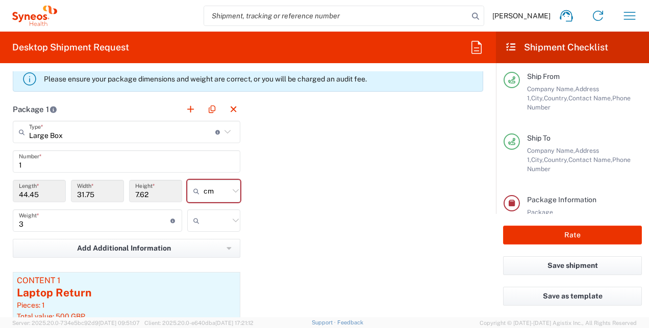
click at [229, 220] on icon at bounding box center [235, 220] width 13 height 13
click at [215, 241] on span "kgs" at bounding box center [210, 241] width 50 height 16
type input "kgs"
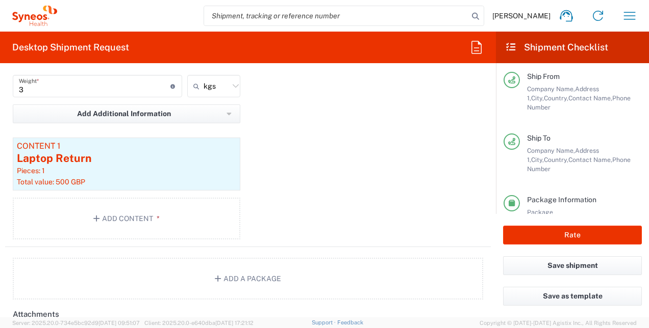
scroll to position [1079, 0]
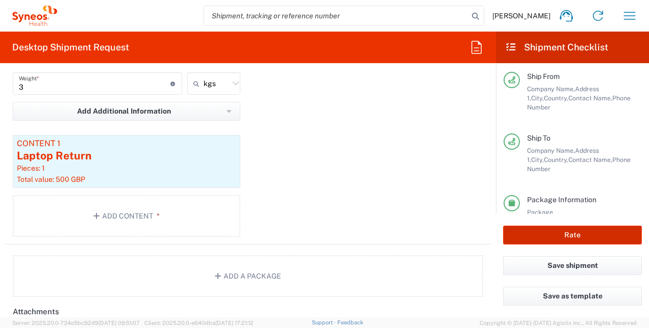
click at [544, 235] on button "Rate" at bounding box center [572, 235] width 139 height 19
type input "4510 DEPARTMENTAL EXPENSE"
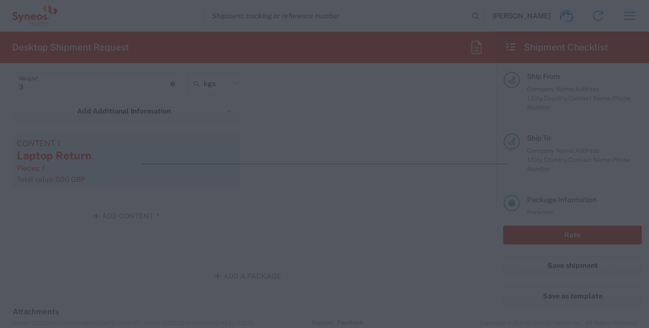
click at [566, 236] on agx-block-ui "Suzie Bodnar Home Shipment estimator Shipment tracking Desktop shipment request…" at bounding box center [324, 164] width 649 height 328
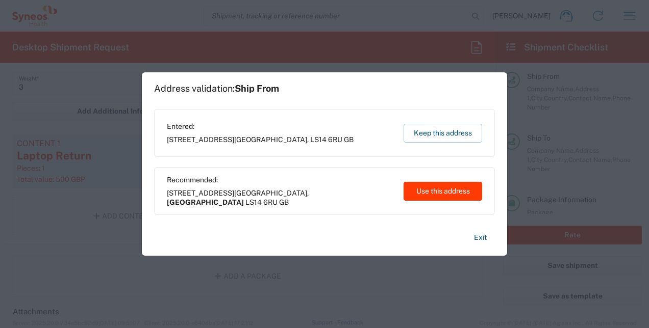
click at [458, 191] on button "Use this address" at bounding box center [442, 191] width 79 height 19
type input "England"
type input "United Kingdom"
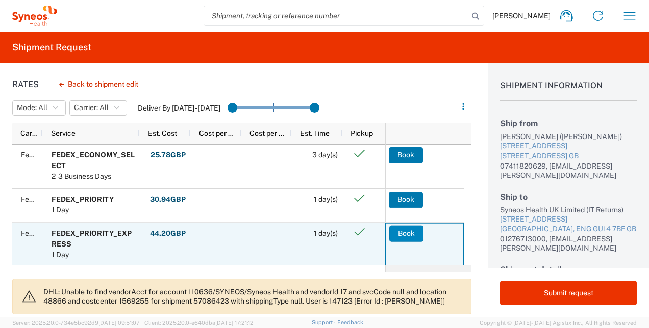
click at [392, 238] on button "Book" at bounding box center [406, 233] width 34 height 16
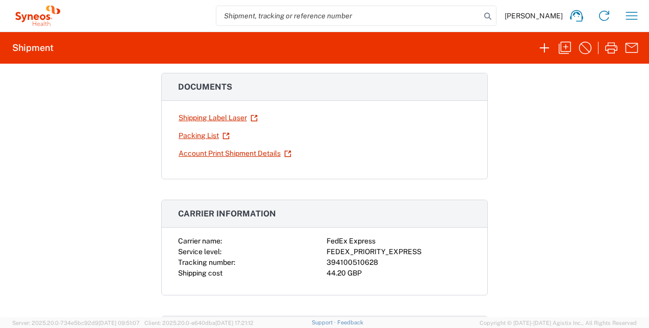
scroll to position [88, 0]
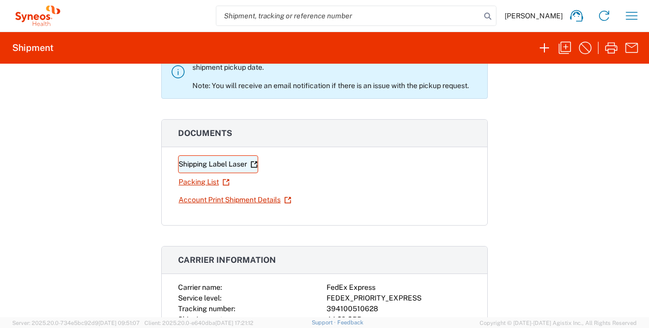
click at [213, 163] on link "Shipping Label Laser" at bounding box center [218, 165] width 80 height 18
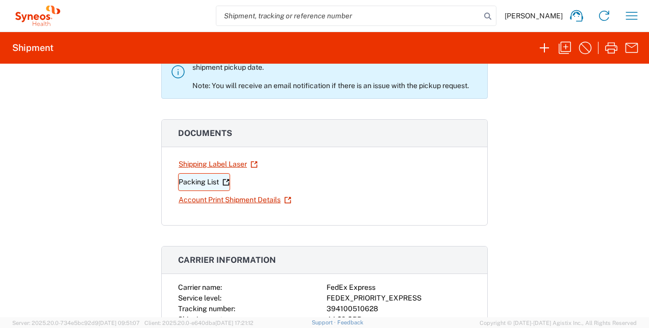
click at [202, 185] on link "Packing List" at bounding box center [204, 182] width 52 height 18
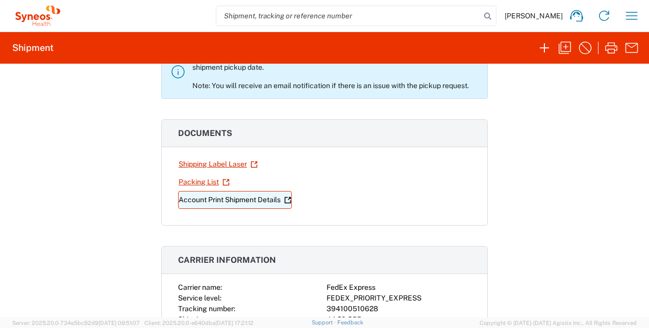
click at [209, 200] on link "Account Print Shipment Details" at bounding box center [235, 200] width 114 height 18
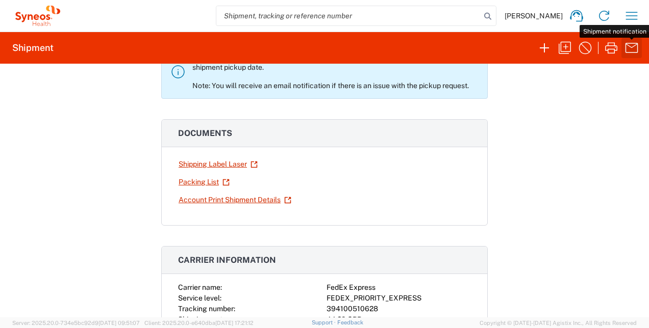
click at [633, 48] on icon "button" at bounding box center [631, 48] width 16 height 16
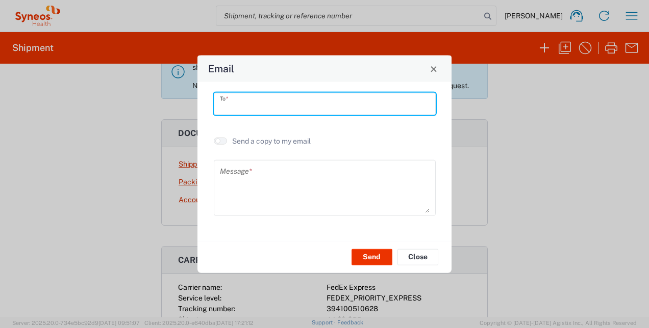
click at [269, 103] on input "text" at bounding box center [325, 104] width 210 height 18
type input "zsuzsa.bodnar@illingworthresearch.com"
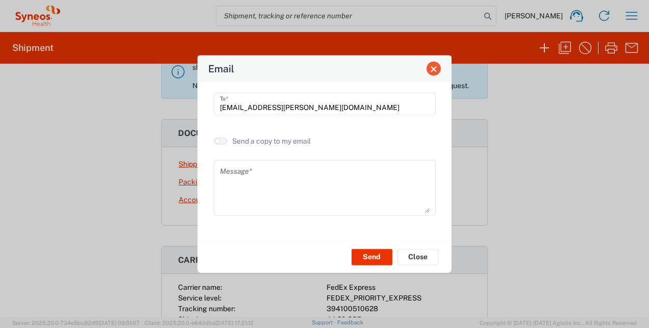
click at [428, 66] on button "Close" at bounding box center [433, 69] width 14 height 14
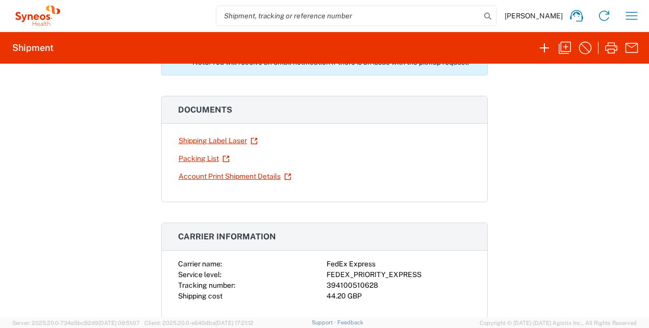
scroll to position [0, 0]
